Goal: Find specific page/section: Find specific page/section

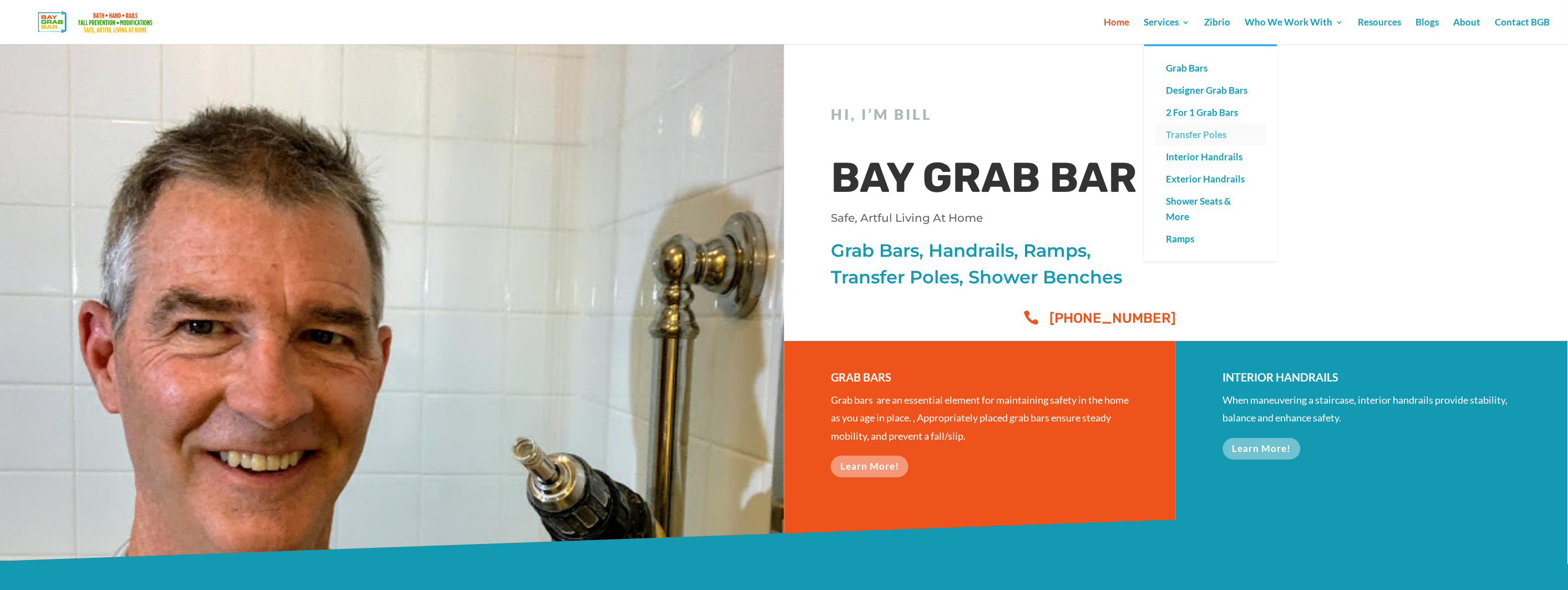
click at [1196, 131] on link "Transfer Poles" at bounding box center [1211, 134] width 111 height 22
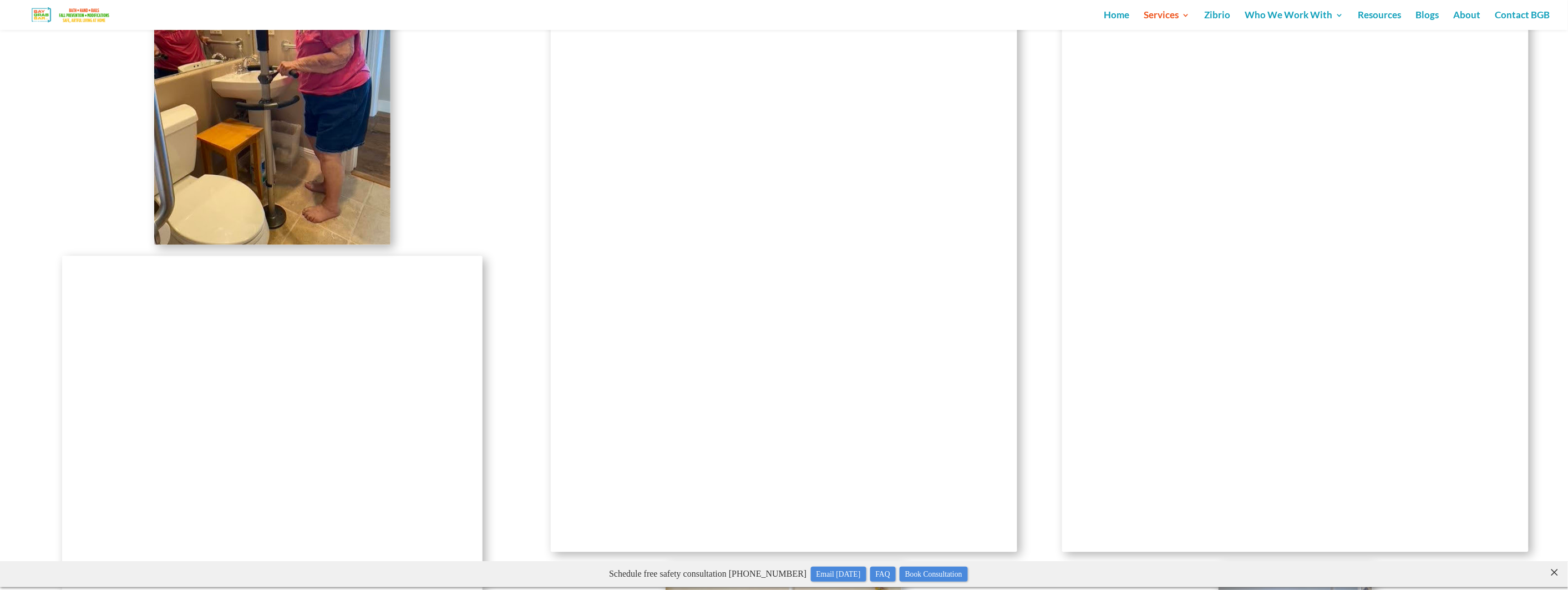
scroll to position [1008, 0]
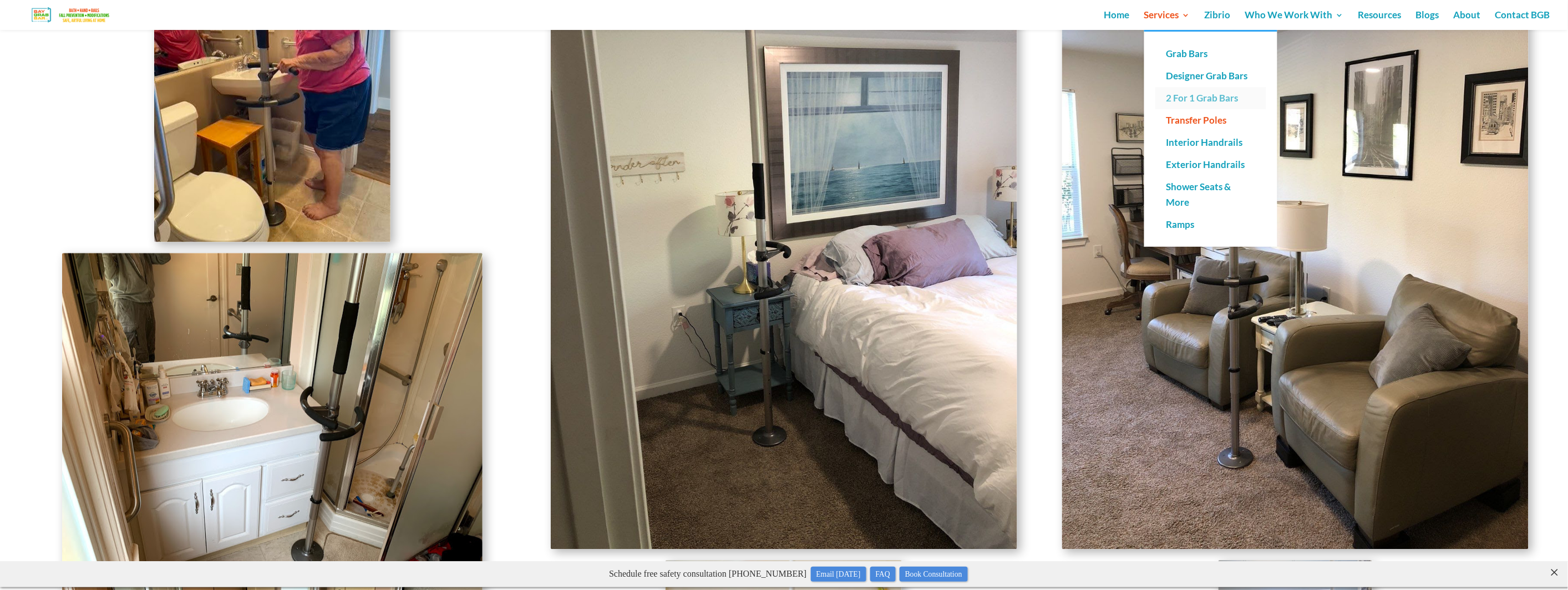
click at [1184, 97] on link "2 For 1 Grab Bars" at bounding box center [1211, 98] width 111 height 22
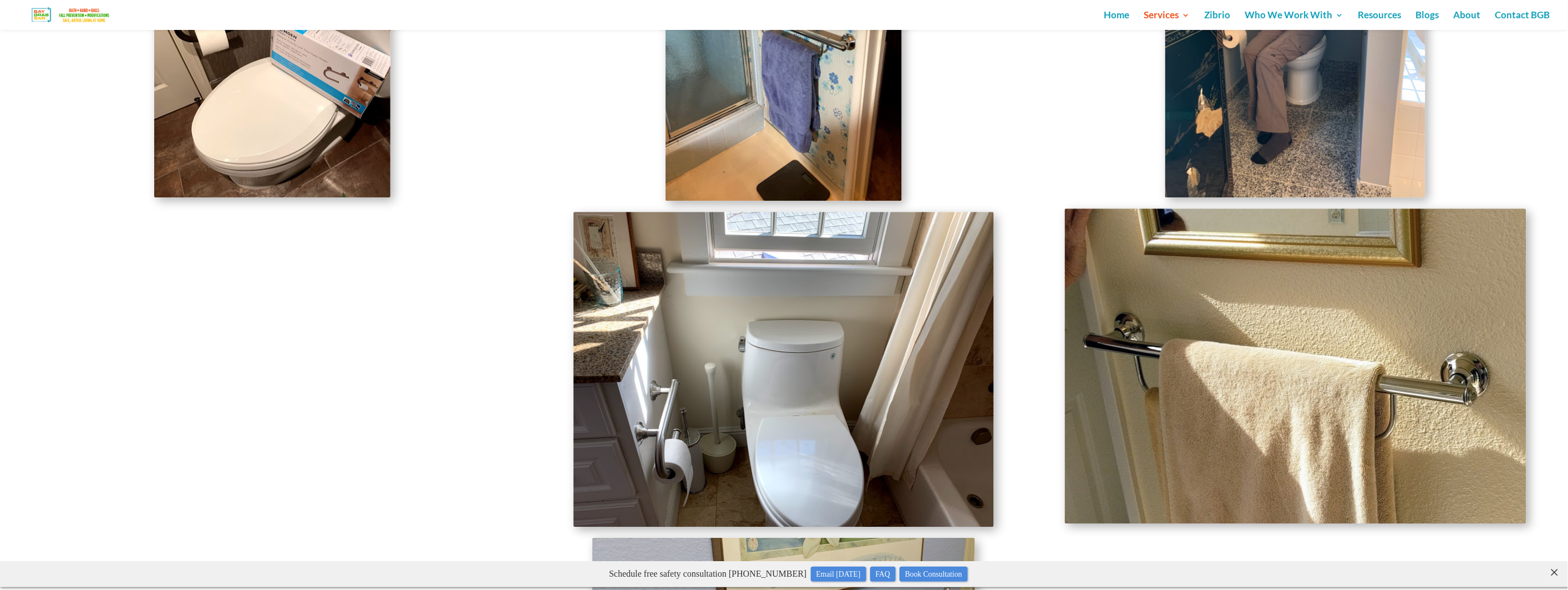
scroll to position [3451, 0]
